Goal: Find specific page/section: Find specific page/section

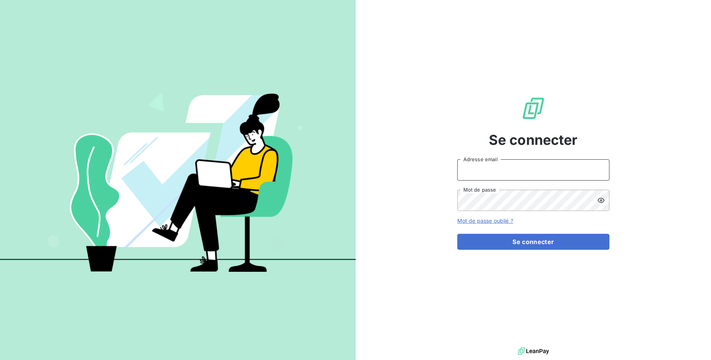
click at [513, 167] on input "Adresse email" at bounding box center [533, 169] width 152 height 21
type input "recouvrement@copytop.com"
click at [457, 234] on button "Se connecter" at bounding box center [533, 242] width 152 height 16
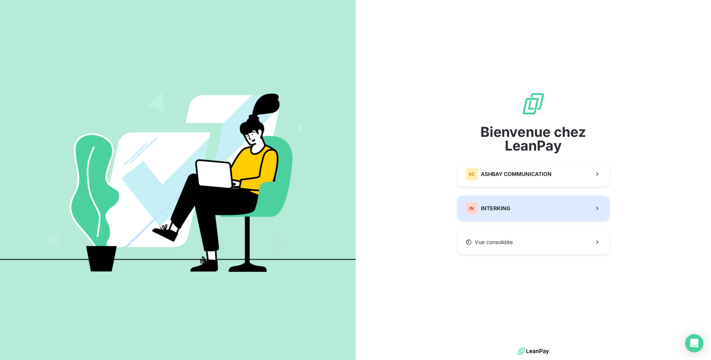
click at [524, 205] on button "IN INTERKING" at bounding box center [533, 208] width 152 height 25
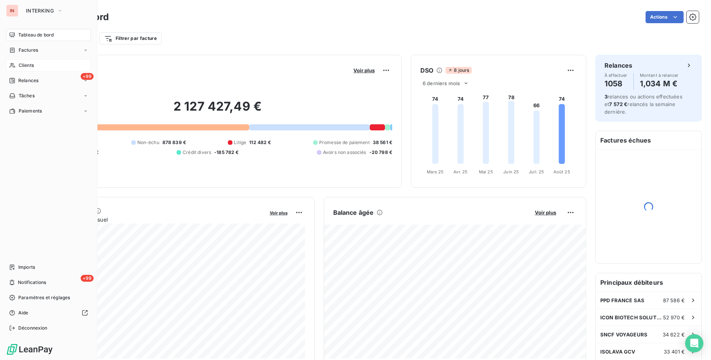
click at [35, 62] on div "Clients" at bounding box center [48, 65] width 85 height 12
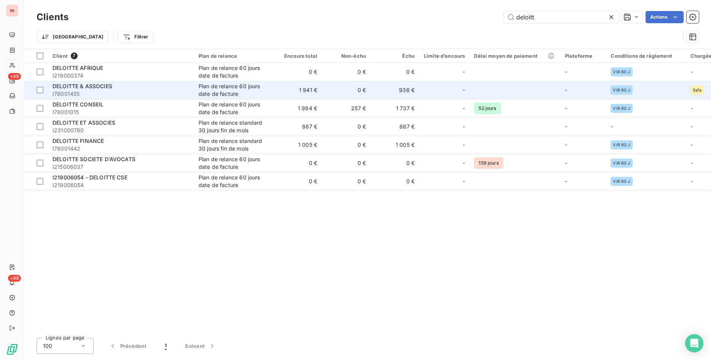
type input "deloitt"
click at [148, 93] on span "I78001455" at bounding box center [121, 94] width 137 height 8
